Goal: Entertainment & Leisure: Consume media (video, audio)

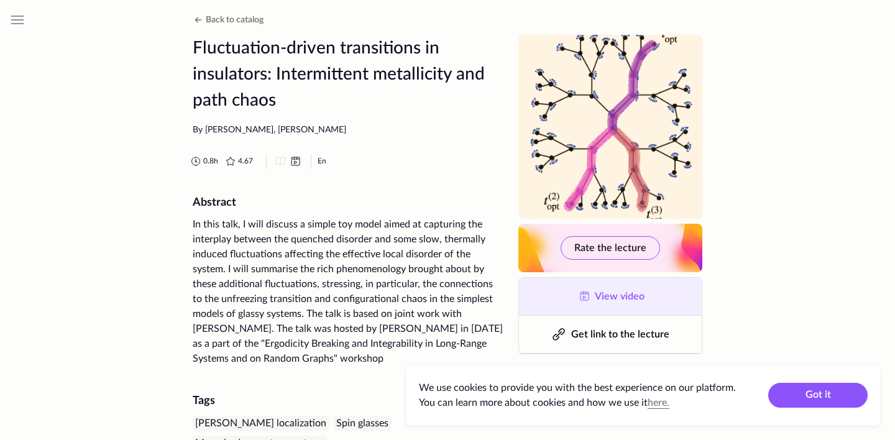
click at [618, 303] on link "View video" at bounding box center [610, 296] width 183 height 37
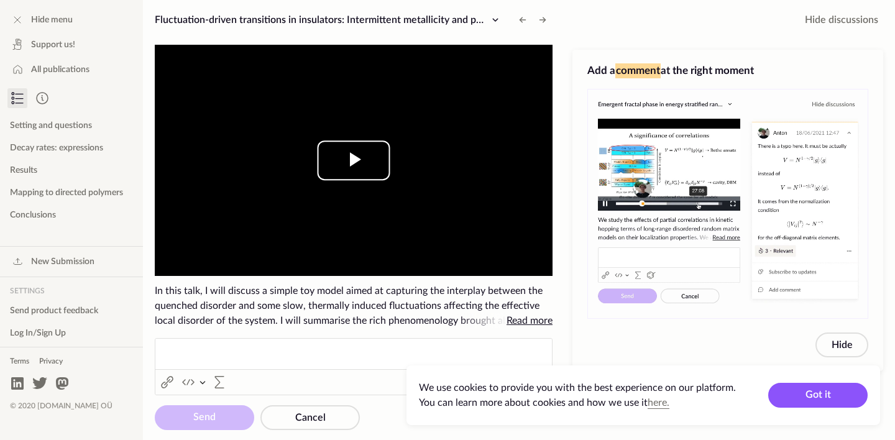
click at [354, 160] on span "Video Player" at bounding box center [354, 160] width 0 height 0
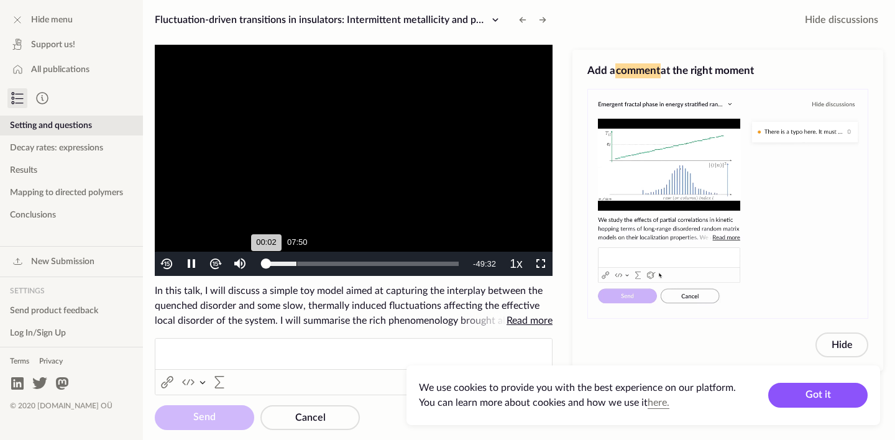
click at [296, 264] on div "Progress Bar" at bounding box center [281, 264] width 30 height 4
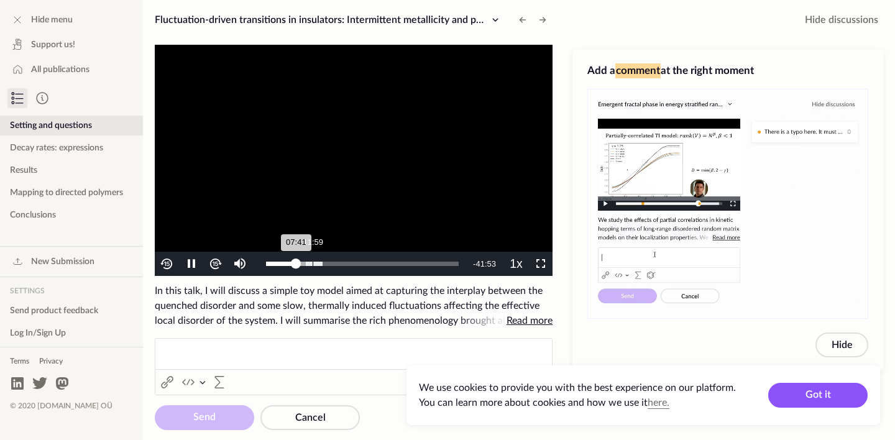
click at [313, 264] on div "Progress Bar" at bounding box center [314, 264] width 16 height 4
click at [333, 264] on div "17:06" at bounding box center [333, 264] width 1 height 4
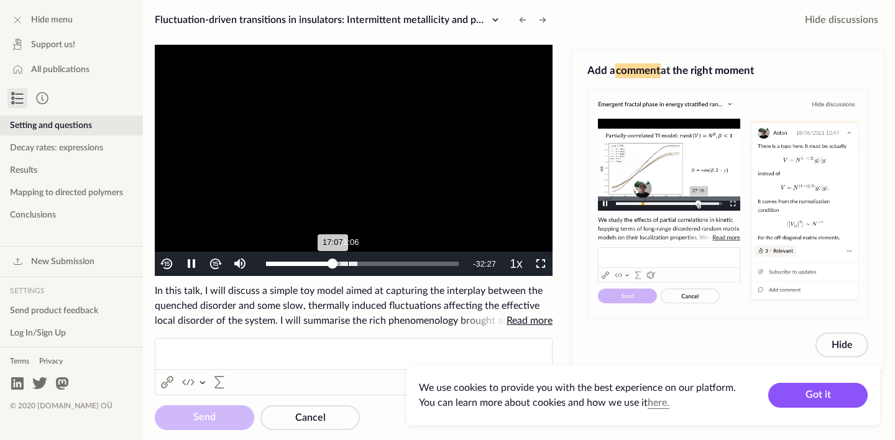
click at [348, 264] on div "21:06" at bounding box center [348, 264] width 1 height 4
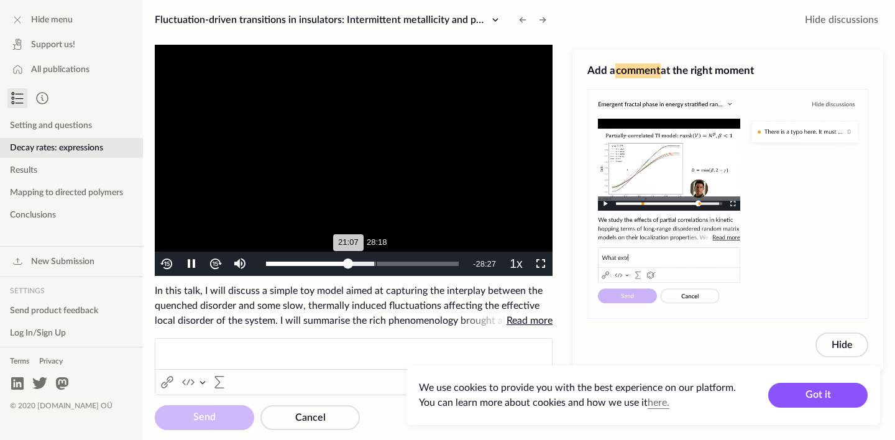
click at [377, 264] on div "Loaded : 56.26% 28:18 21:07" at bounding box center [362, 264] width 193 height 4
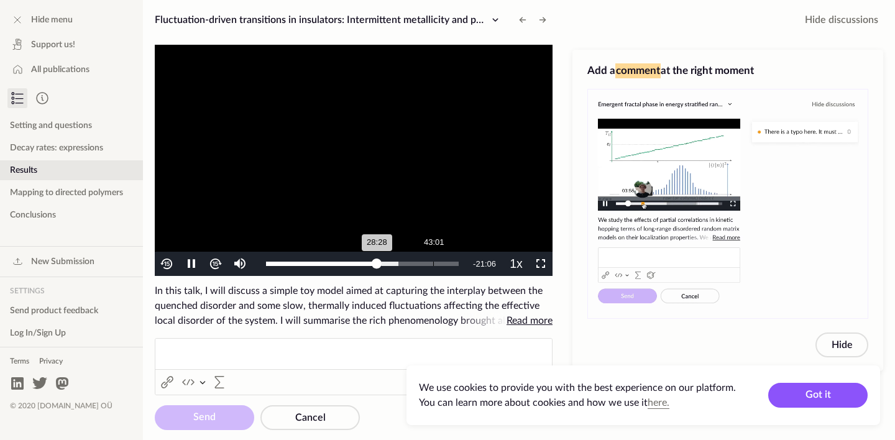
click at [433, 262] on div "43:01" at bounding box center [433, 264] width 1 height 4
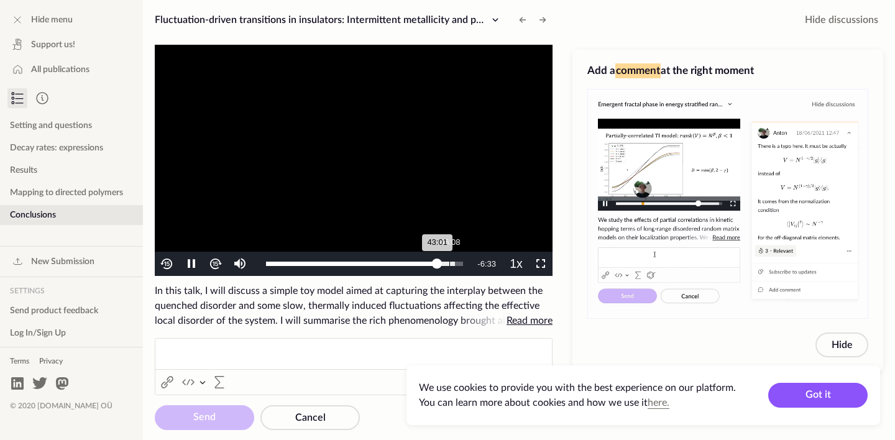
click at [449, 262] on div "46:08" at bounding box center [449, 264] width 1 height 4
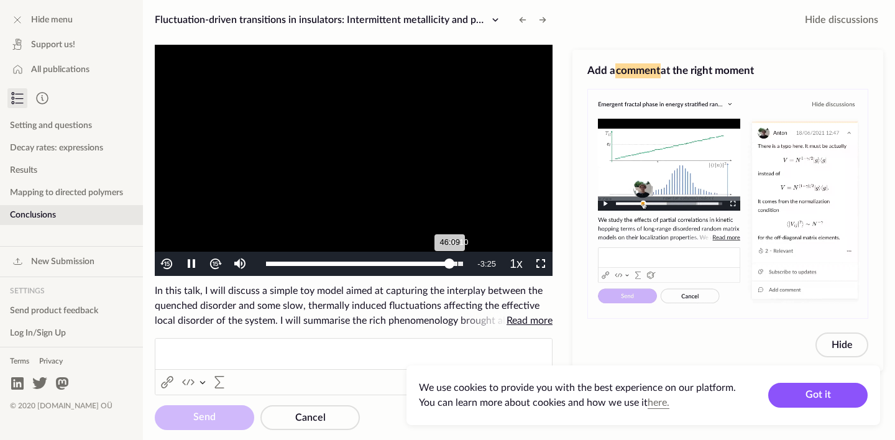
click at [457, 263] on div "48:10" at bounding box center [457, 264] width 1 height 4
